Goal: Check status: Check status

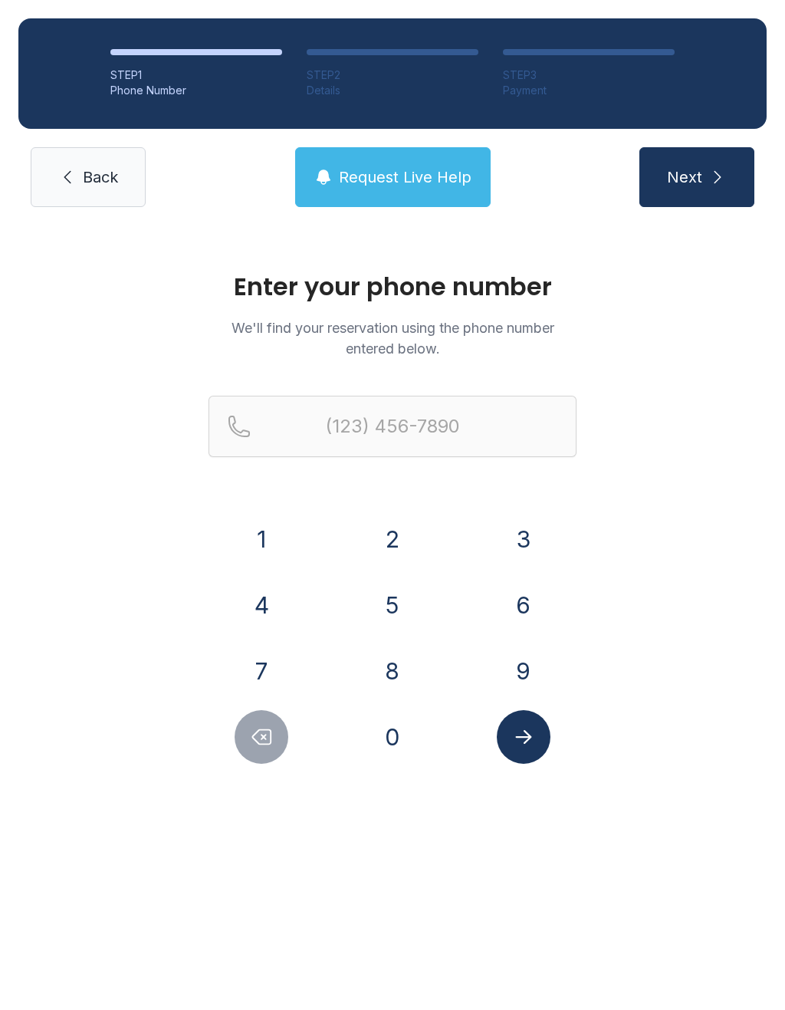
click at [399, 602] on button "5" at bounding box center [393, 605] width 54 height 54
click at [391, 744] on button "0" at bounding box center [393, 737] width 54 height 54
click at [261, 556] on button "1" at bounding box center [262, 539] width 54 height 54
click at [262, 672] on button "7" at bounding box center [262, 671] width 54 height 54
click at [394, 605] on button "5" at bounding box center [393, 605] width 54 height 54
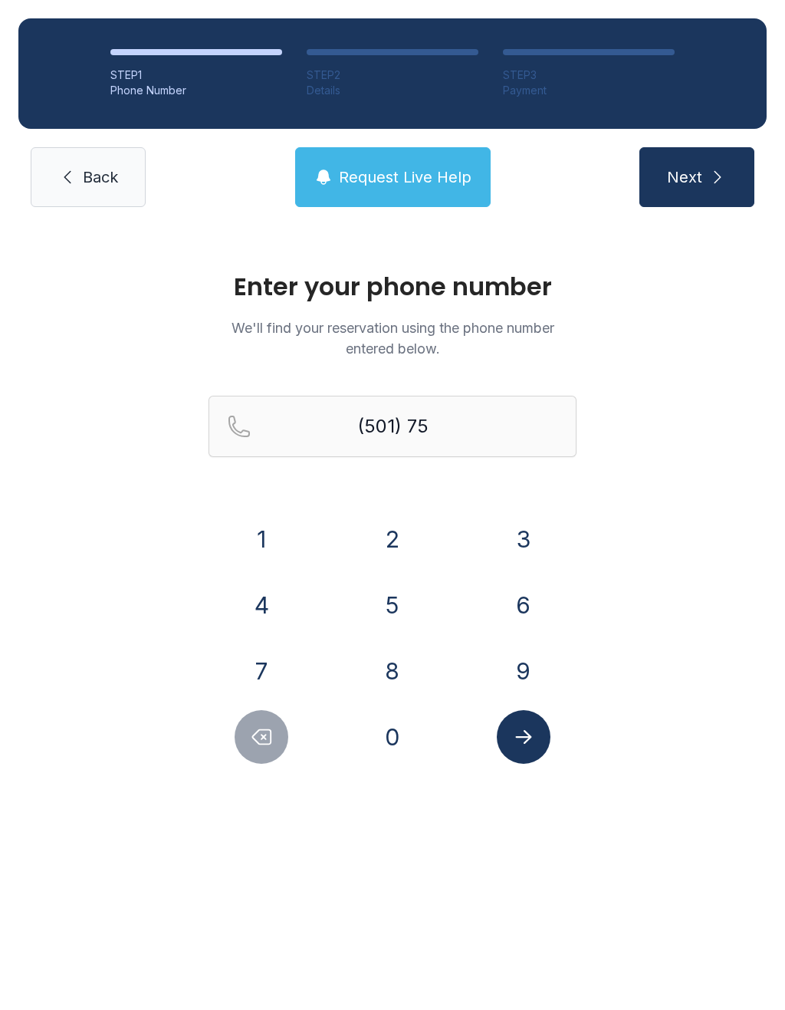
click at [259, 688] on button "7" at bounding box center [262, 671] width 54 height 54
click at [257, 543] on button "1" at bounding box center [262, 539] width 54 height 54
click at [393, 557] on button "2" at bounding box center [393, 539] width 54 height 54
click at [541, 530] on button "3" at bounding box center [524, 539] width 54 height 54
click at [264, 608] on button "4" at bounding box center [262, 605] width 54 height 54
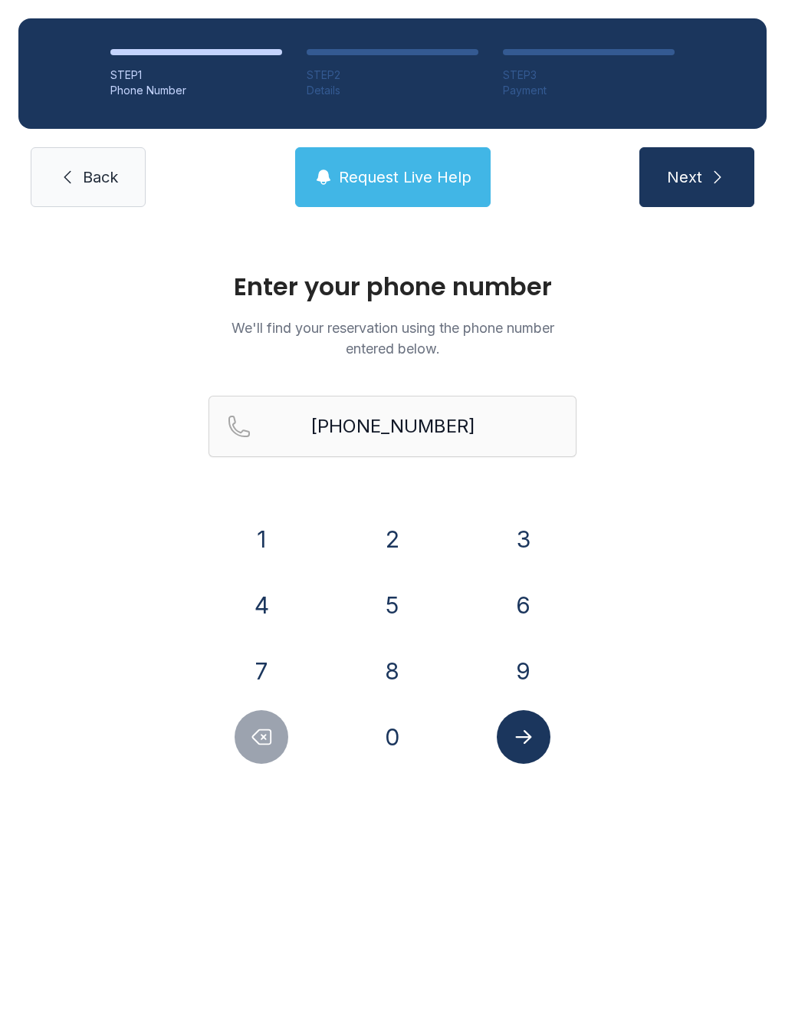
click at [524, 739] on icon "Submit lookup form" at bounding box center [523, 736] width 23 height 23
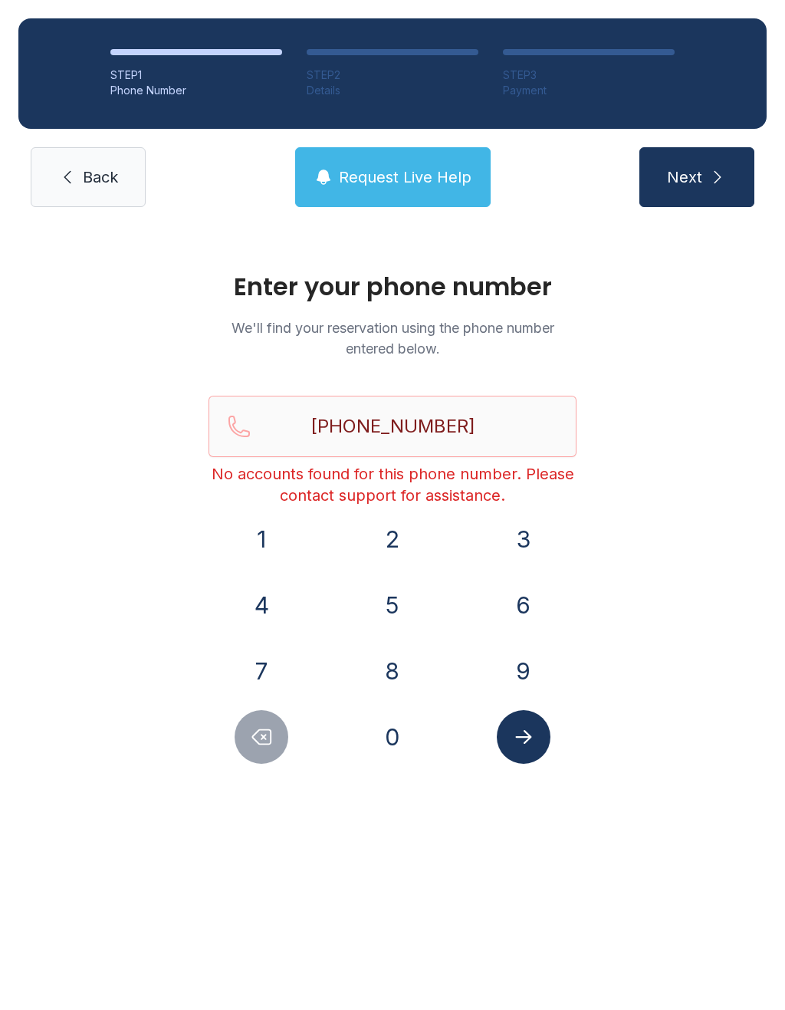
click at [273, 746] on icon "Delete number" at bounding box center [261, 736] width 23 height 23
click at [266, 731] on icon "Delete number" at bounding box center [261, 736] width 23 height 23
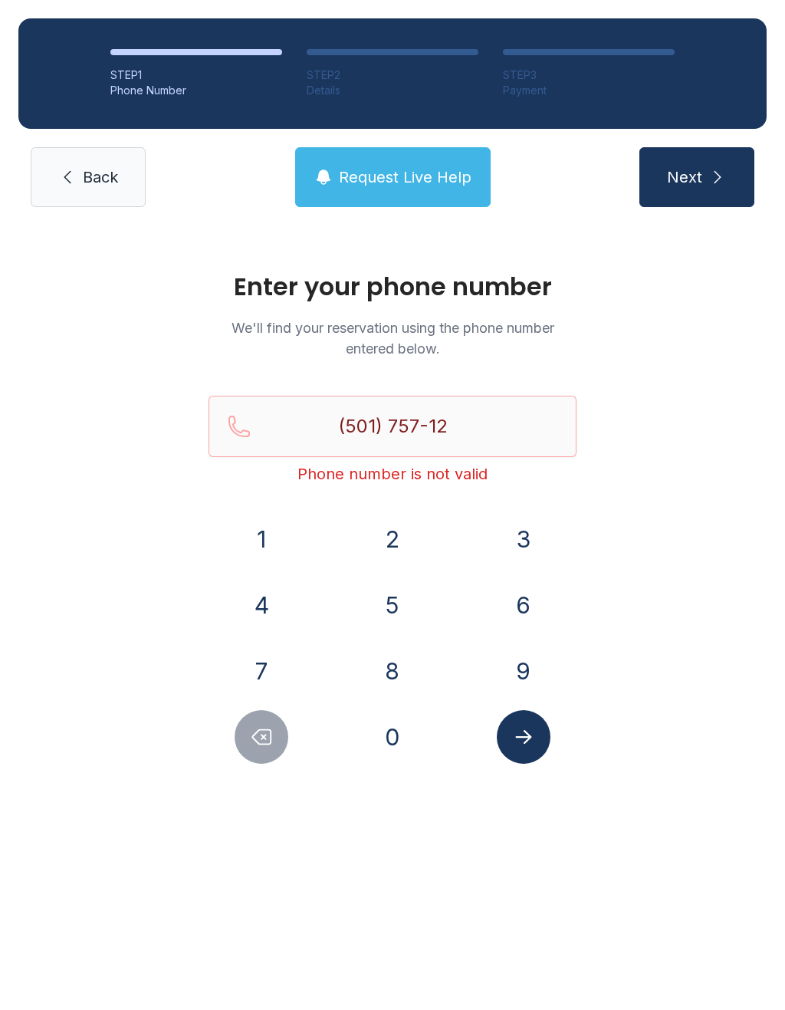
click at [266, 731] on icon "Delete number" at bounding box center [261, 736] width 23 height 23
click at [269, 720] on button "Delete number" at bounding box center [262, 737] width 54 height 54
click at [269, 719] on button "Delete number" at bounding box center [262, 737] width 54 height 54
click at [249, 705] on div "1 2 3 4 5 6 7 8 9 0" at bounding box center [393, 637] width 368 height 251
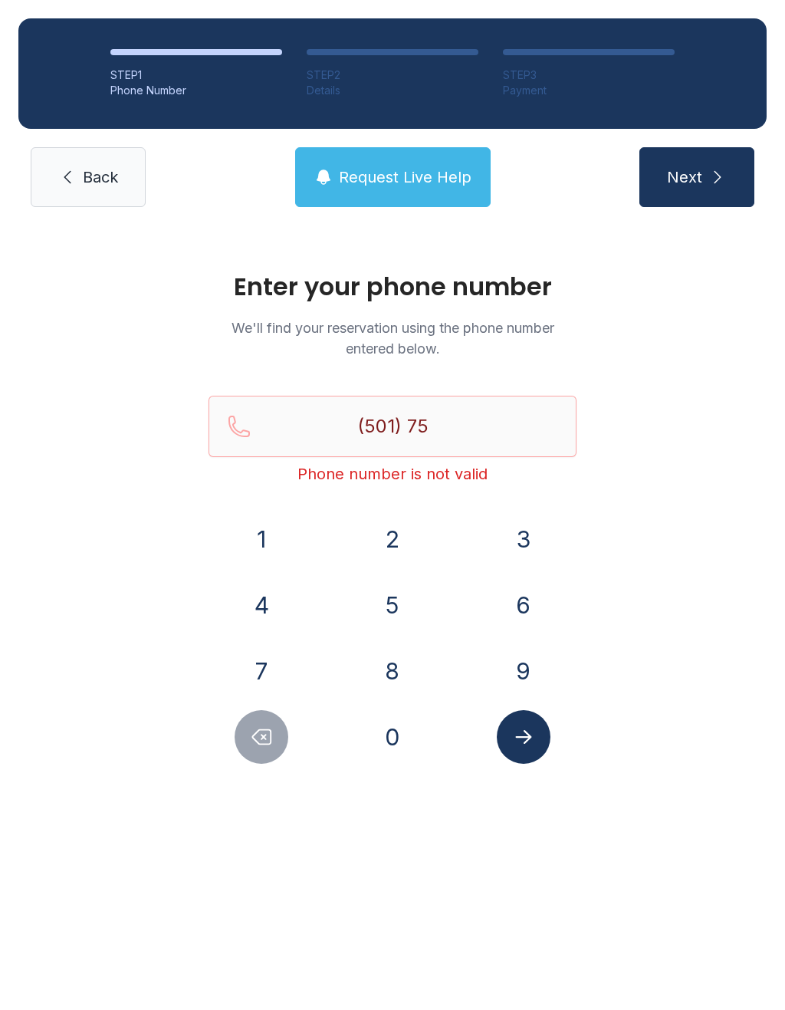
click at [263, 744] on icon "Delete number" at bounding box center [262, 737] width 18 height 15
click at [255, 734] on icon "Delete number" at bounding box center [262, 737] width 18 height 15
click at [391, 661] on button "8" at bounding box center [393, 671] width 54 height 54
click at [396, 610] on button "5" at bounding box center [393, 605] width 54 height 54
click at [395, 524] on button "2" at bounding box center [393, 539] width 54 height 54
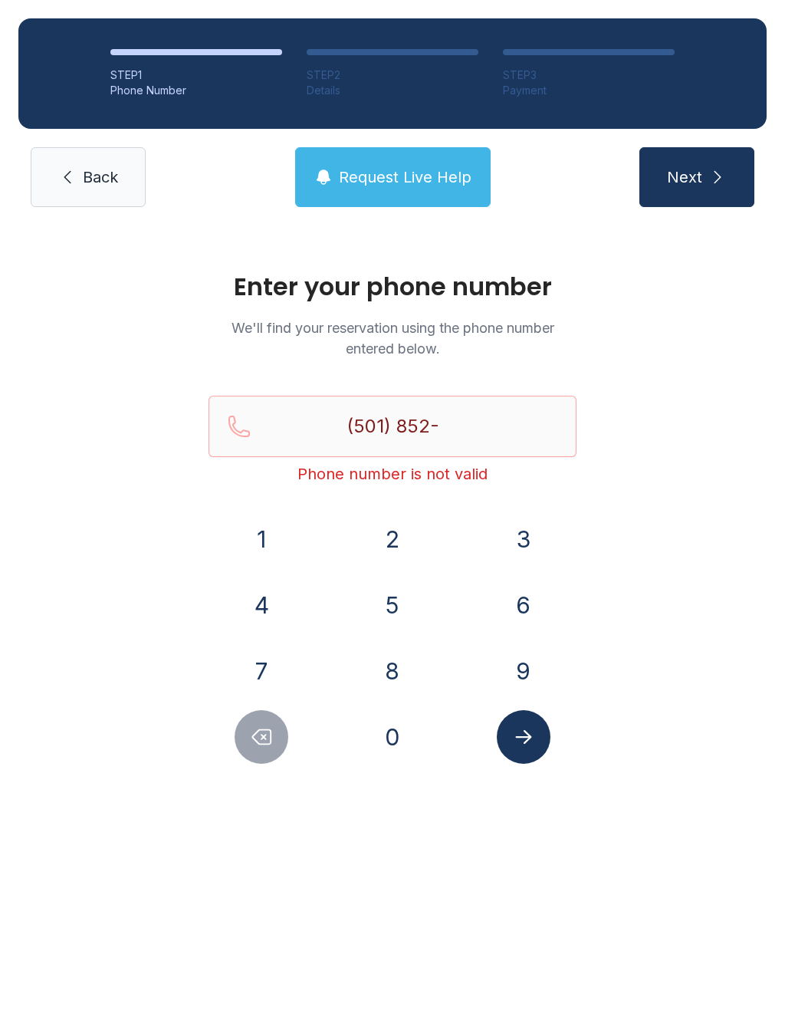
click at [517, 678] on button "9" at bounding box center [524, 671] width 54 height 54
click at [269, 532] on button "1" at bounding box center [262, 539] width 54 height 54
click at [522, 665] on button "9" at bounding box center [524, 671] width 54 height 54
click at [408, 741] on button "0" at bounding box center [393, 737] width 54 height 54
click at [533, 739] on icon "Submit lookup form" at bounding box center [523, 736] width 23 height 23
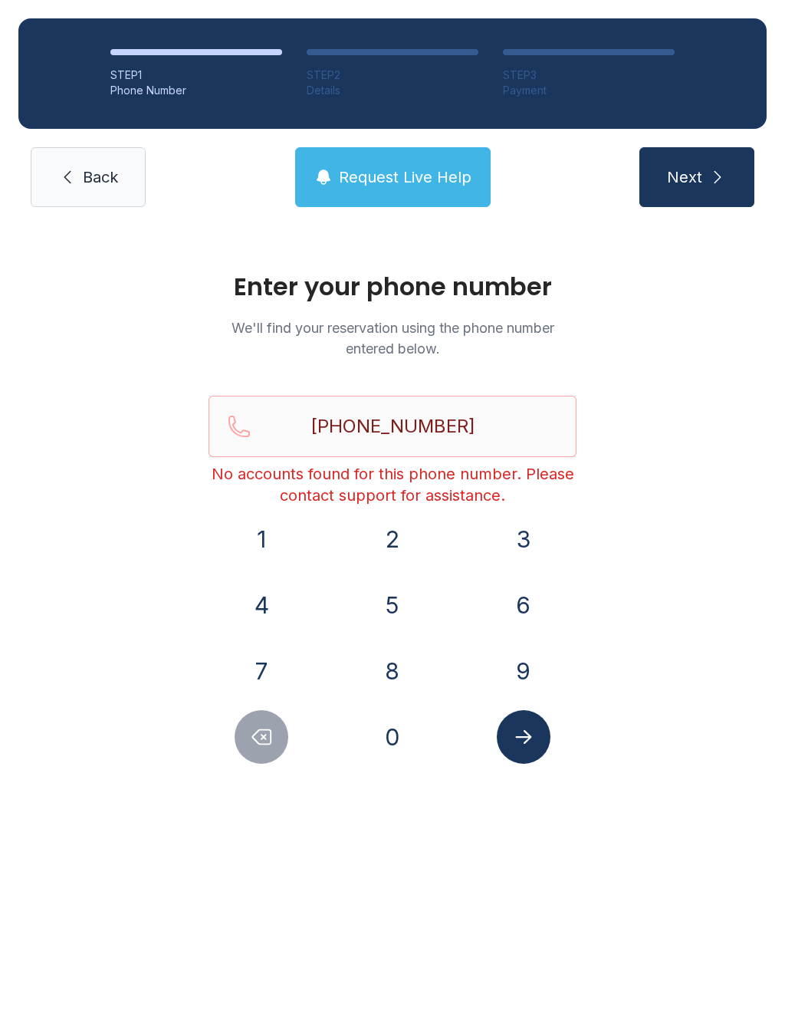
click at [274, 759] on button "Delete number" at bounding box center [262, 737] width 54 height 54
click at [279, 764] on div "Enter your phone number We'll find your reservation using the phone number ente…" at bounding box center [392, 524] width 785 height 599
click at [256, 754] on button "Delete number" at bounding box center [262, 737] width 54 height 54
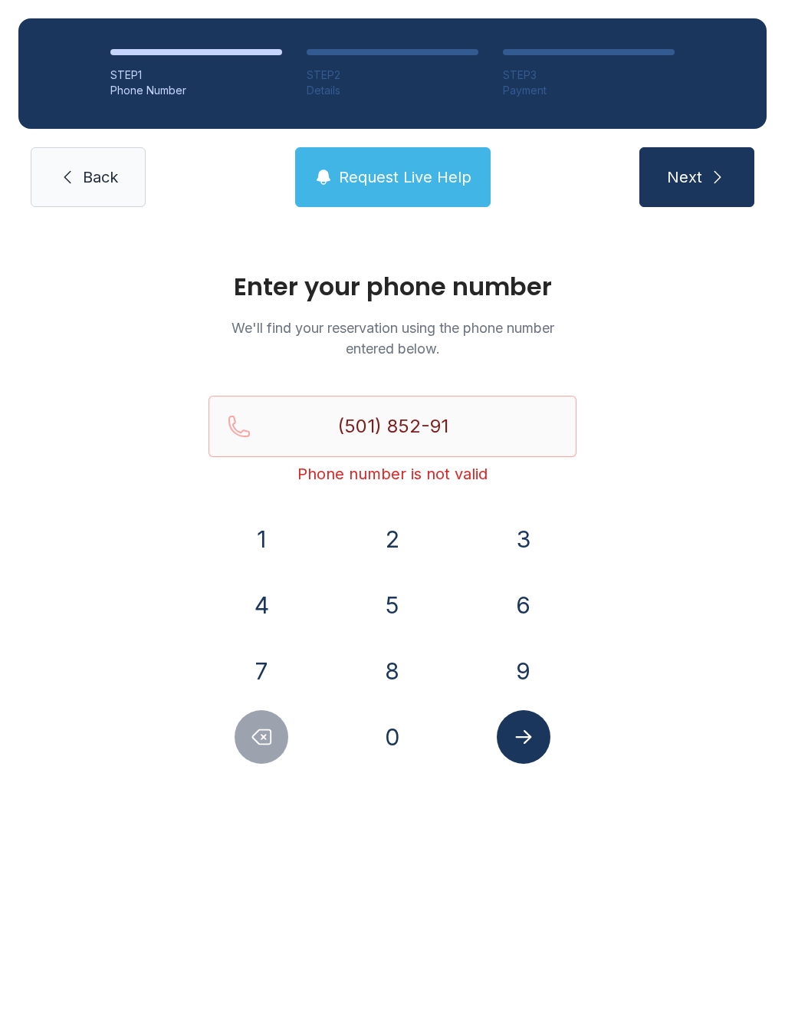
click at [255, 754] on button "Delete number" at bounding box center [262, 737] width 54 height 54
click at [268, 720] on button "Delete number" at bounding box center [262, 737] width 54 height 54
click at [253, 734] on icon "Delete number" at bounding box center [261, 736] width 23 height 23
click at [228, 715] on div at bounding box center [262, 737] width 107 height 54
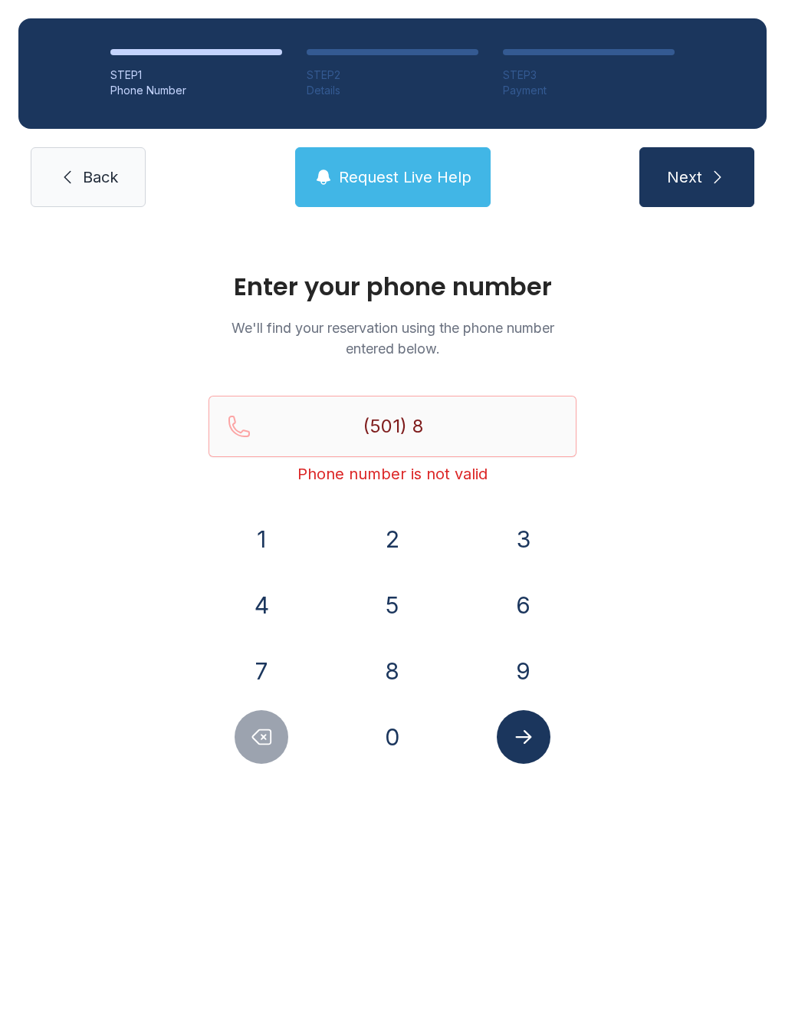
click at [396, 619] on button "5" at bounding box center [393, 605] width 54 height 54
click at [389, 528] on button "2" at bounding box center [393, 539] width 54 height 54
click at [507, 672] on button "9" at bounding box center [524, 671] width 54 height 54
click at [267, 539] on button "1" at bounding box center [262, 539] width 54 height 54
click at [536, 645] on div "9" at bounding box center [523, 671] width 107 height 54
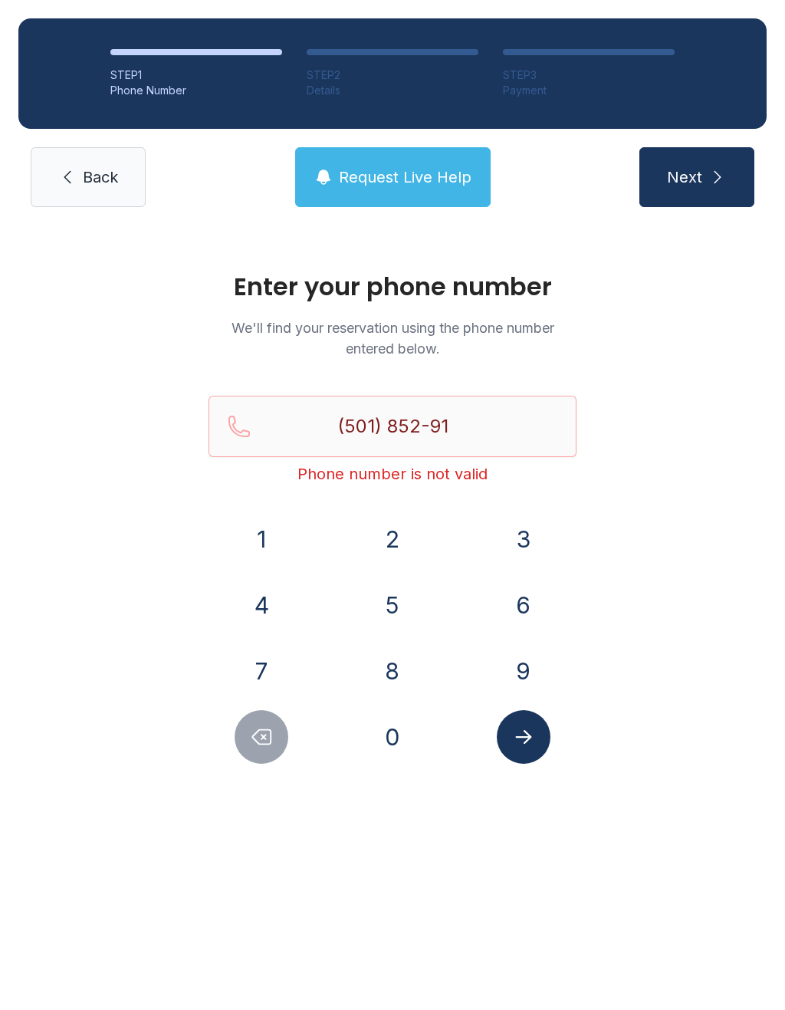
click at [541, 676] on button "9" at bounding box center [524, 671] width 54 height 54
click at [413, 741] on button "0" at bounding box center [393, 737] width 54 height 54
click at [527, 731] on icon "Submit lookup form" at bounding box center [523, 736] width 23 height 23
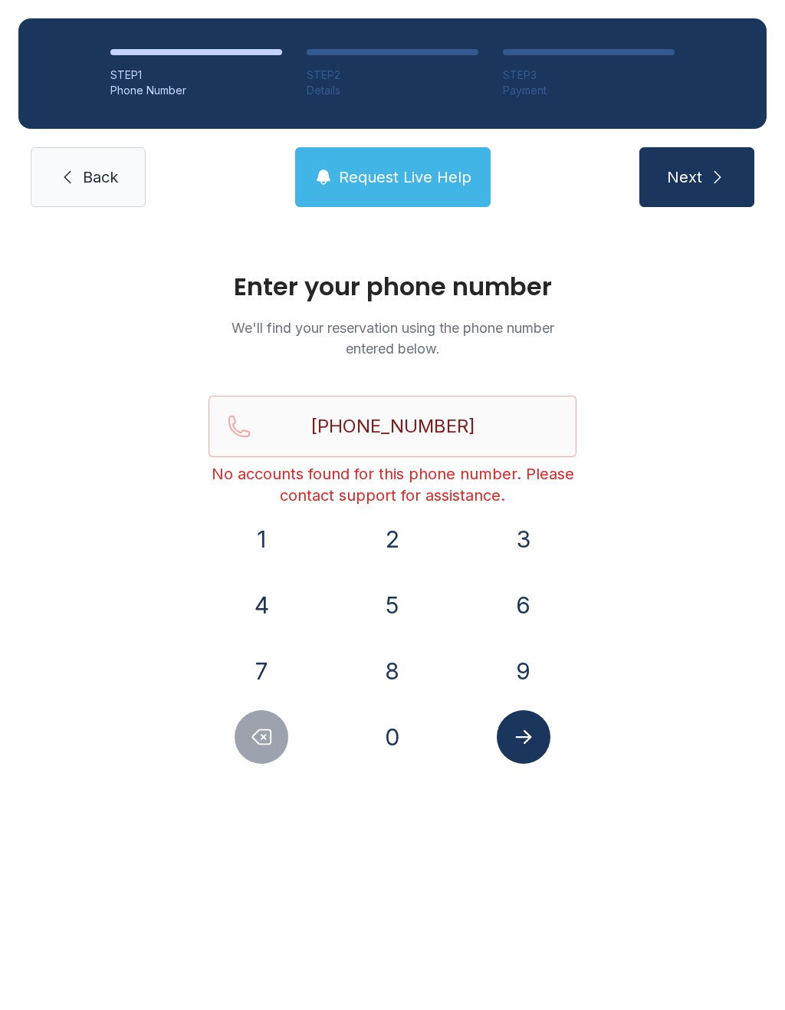
click at [712, 167] on button "Next" at bounding box center [696, 177] width 115 height 60
click at [270, 730] on icon "Delete number" at bounding box center [262, 737] width 18 height 15
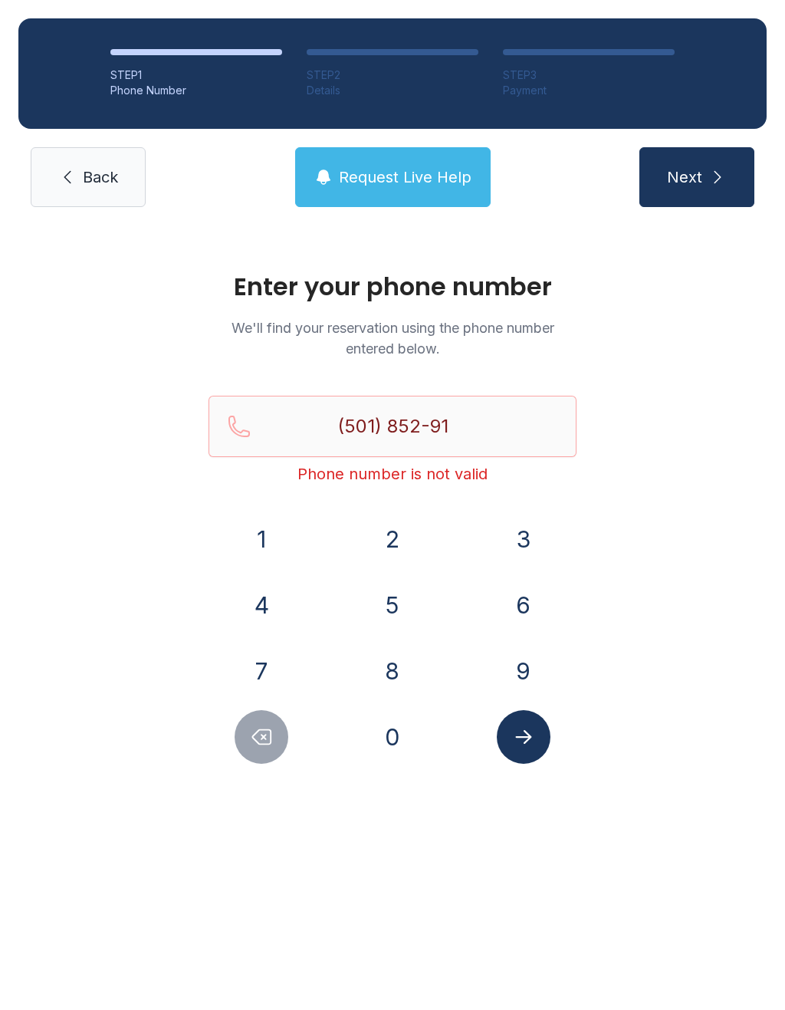
click at [241, 718] on button "Delete number" at bounding box center [262, 737] width 54 height 54
click at [255, 724] on button "Delete number" at bounding box center [262, 737] width 54 height 54
click at [255, 723] on button "Delete number" at bounding box center [262, 737] width 54 height 54
click at [264, 734] on icon "Delete number" at bounding box center [261, 736] width 23 height 23
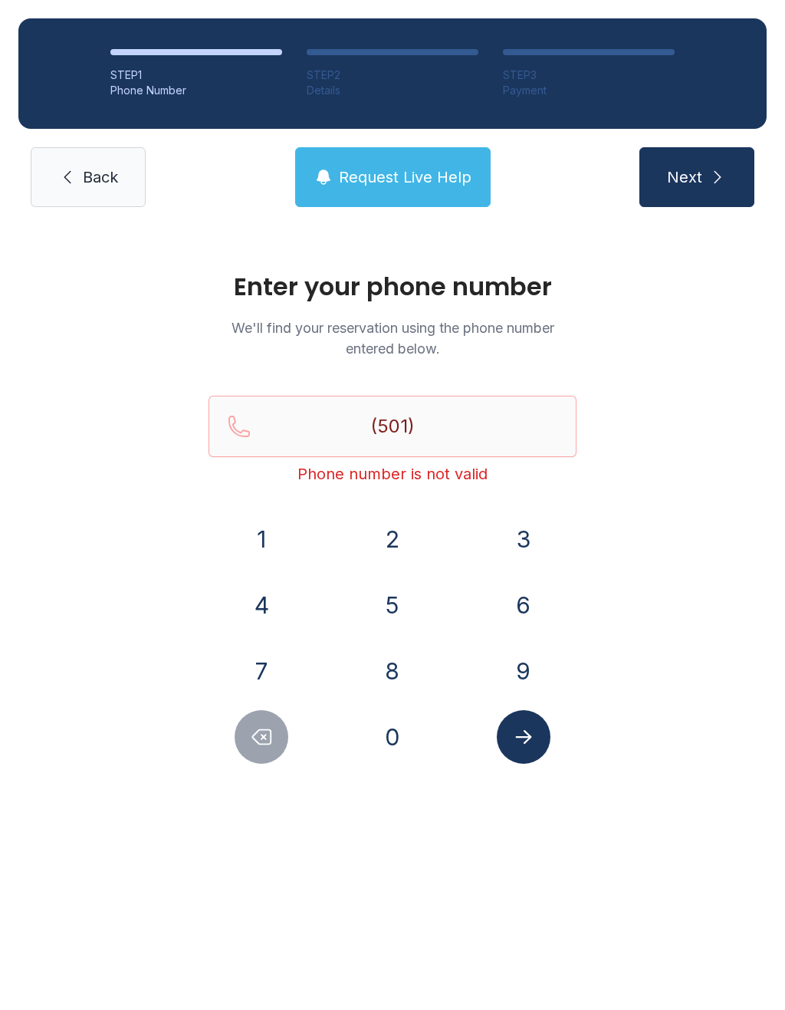
click at [264, 733] on icon "Delete number" at bounding box center [261, 736] width 23 height 23
click at [245, 721] on button "Delete number" at bounding box center [262, 737] width 54 height 54
type input "(5"
click at [235, 720] on div at bounding box center [262, 737] width 107 height 54
click at [258, 732] on icon "Delete number" at bounding box center [262, 737] width 18 height 15
